Goal: Information Seeking & Learning: Check status

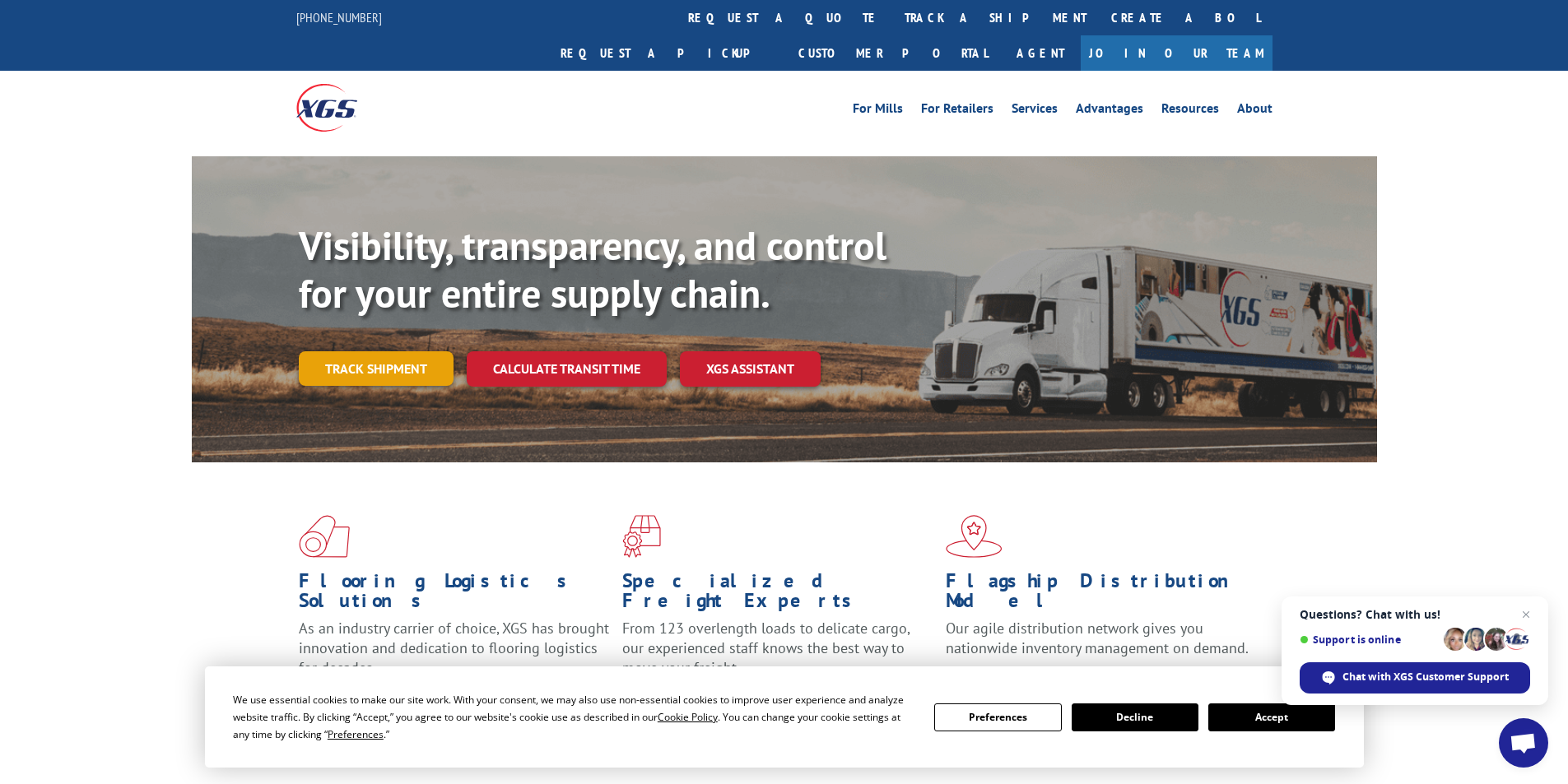
click at [414, 351] on link "Track shipment" at bounding box center [376, 369] width 155 height 35
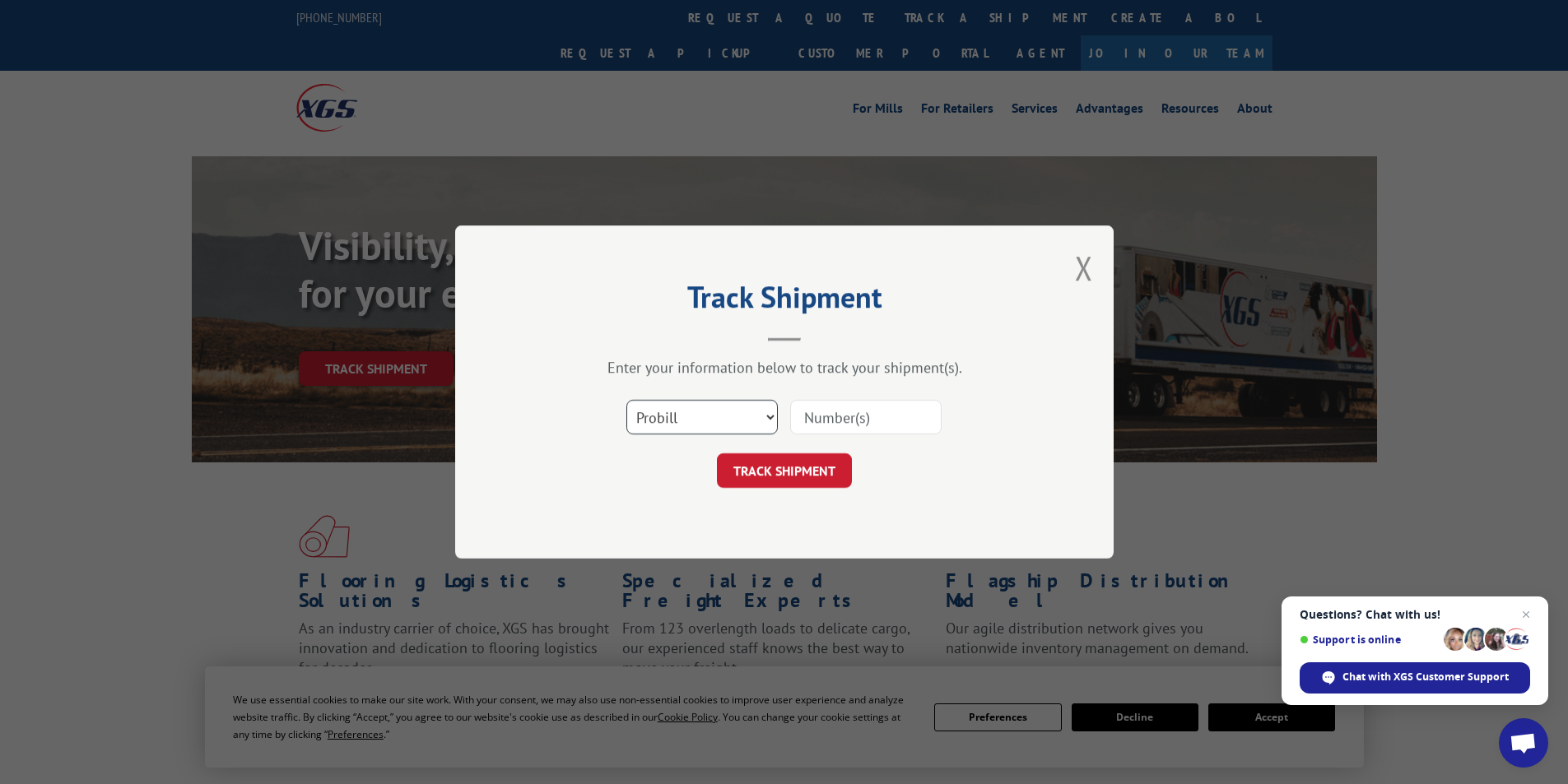
click at [734, 425] on select "Select category... Probill BOL PO" at bounding box center [703, 417] width 152 height 35
select select "bol"
click at [627, 400] on select "Select category... Probill BOL PO" at bounding box center [703, 417] width 152 height 35
click at [908, 421] on input at bounding box center [866, 417] width 152 height 35
paste input "7000257"
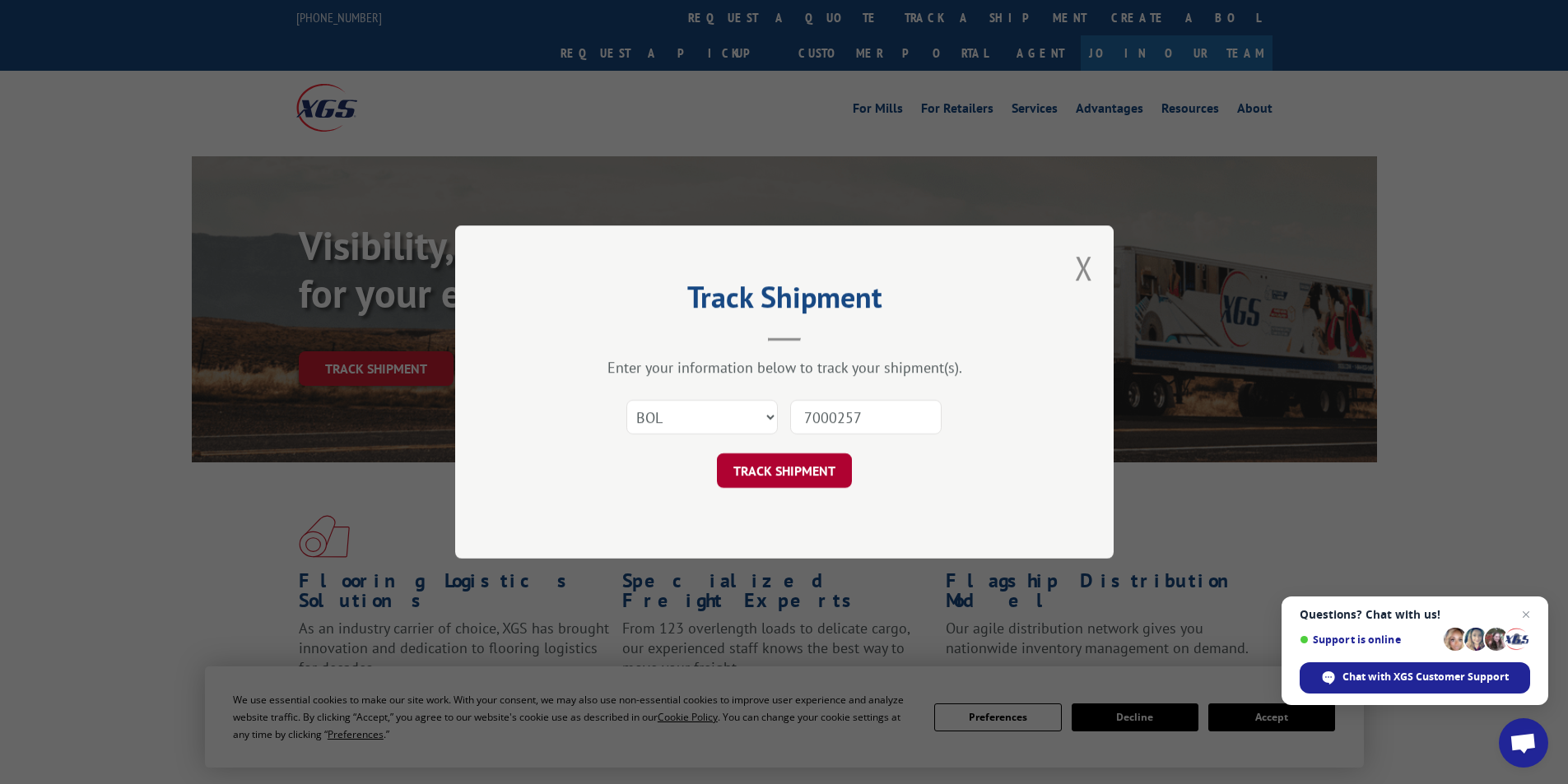
type input "7000257"
click at [801, 470] on button "TRACK SHIPMENT" at bounding box center [785, 471] width 135 height 35
